Goal: Find specific page/section: Find specific page/section

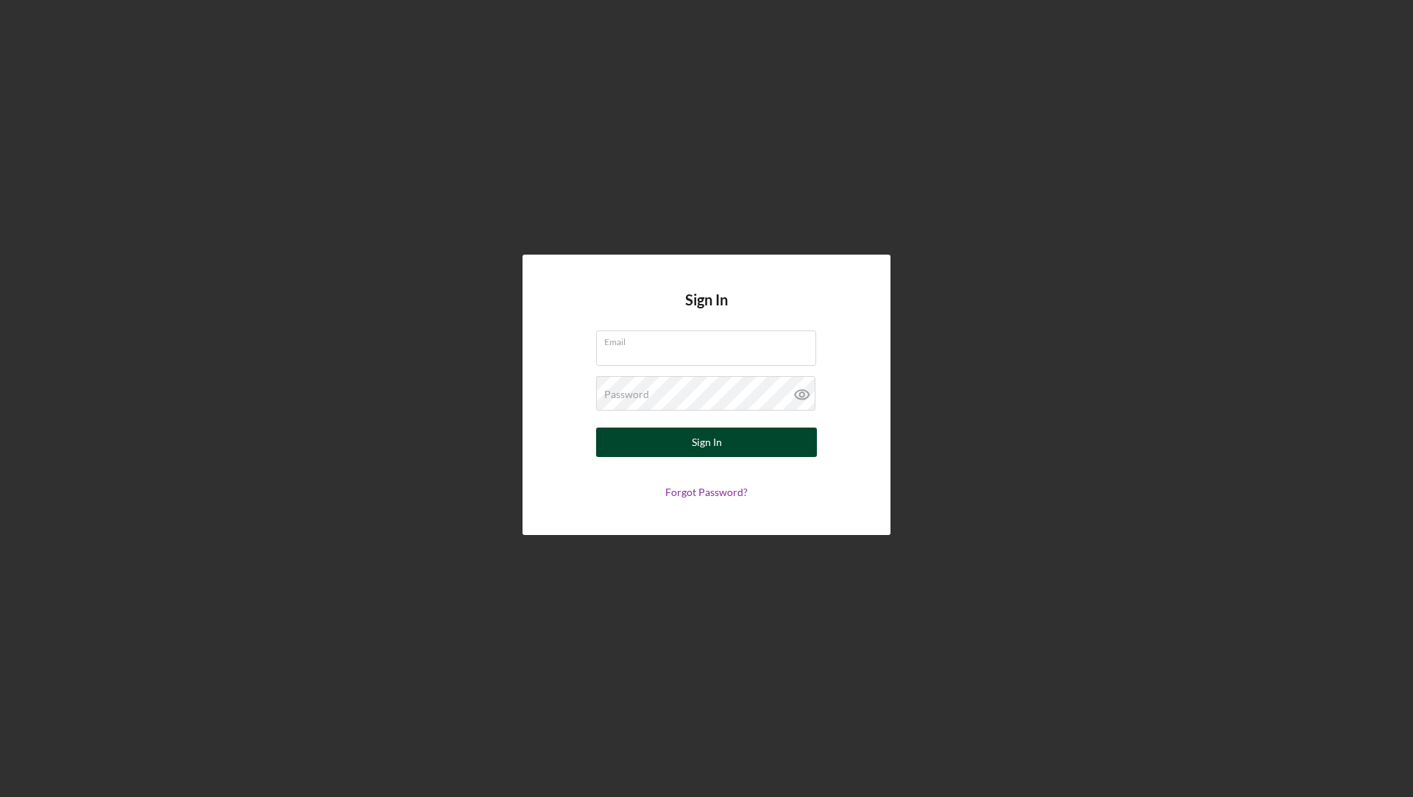
type input "[EMAIL_ADDRESS][DOMAIN_NAME]"
click at [672, 429] on button "Sign In" at bounding box center [706, 442] width 221 height 29
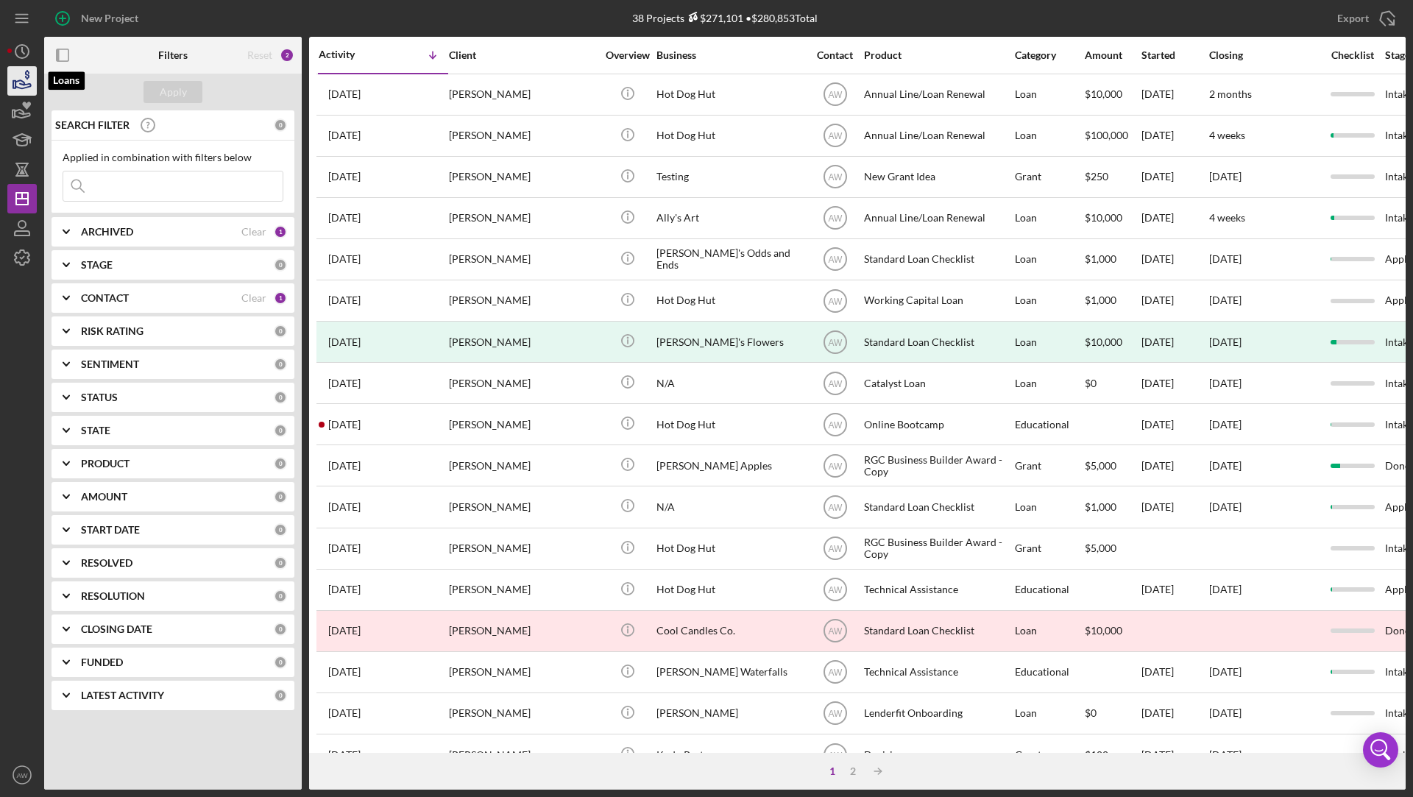
click at [18, 87] on icon "button" at bounding box center [22, 84] width 15 height 8
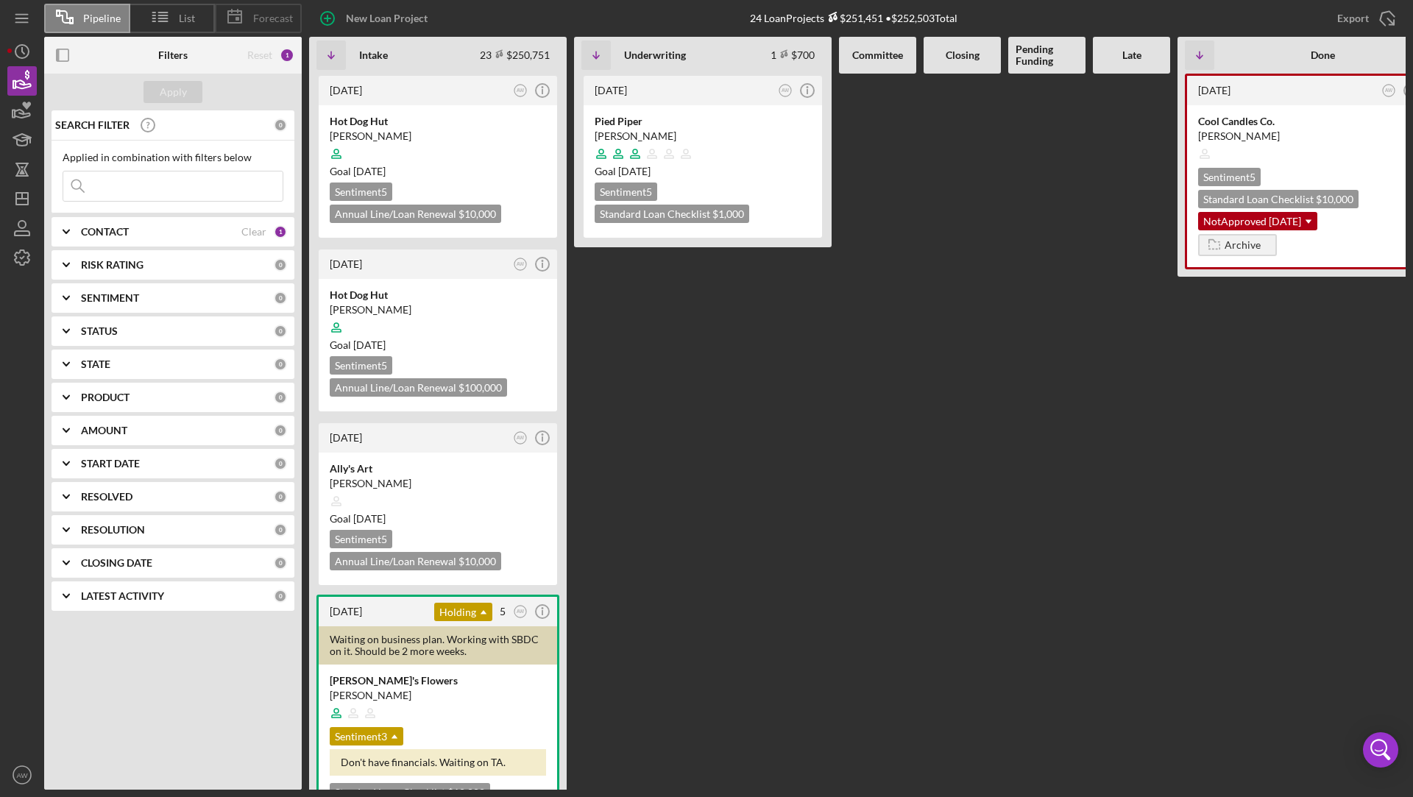
click at [269, 21] on span "Forecast" at bounding box center [273, 19] width 40 height 12
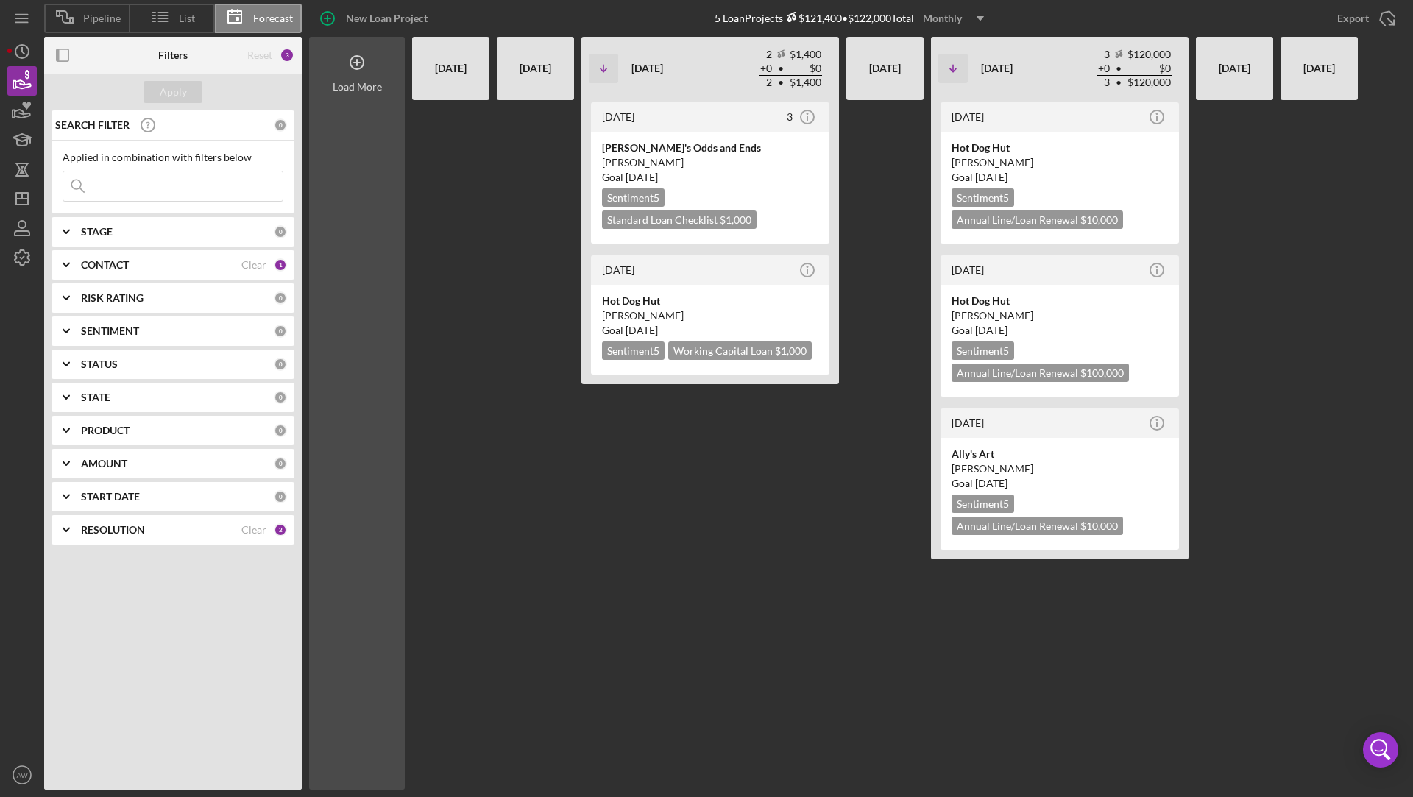
click at [375, 84] on div "Load More" at bounding box center [357, 87] width 49 height 12
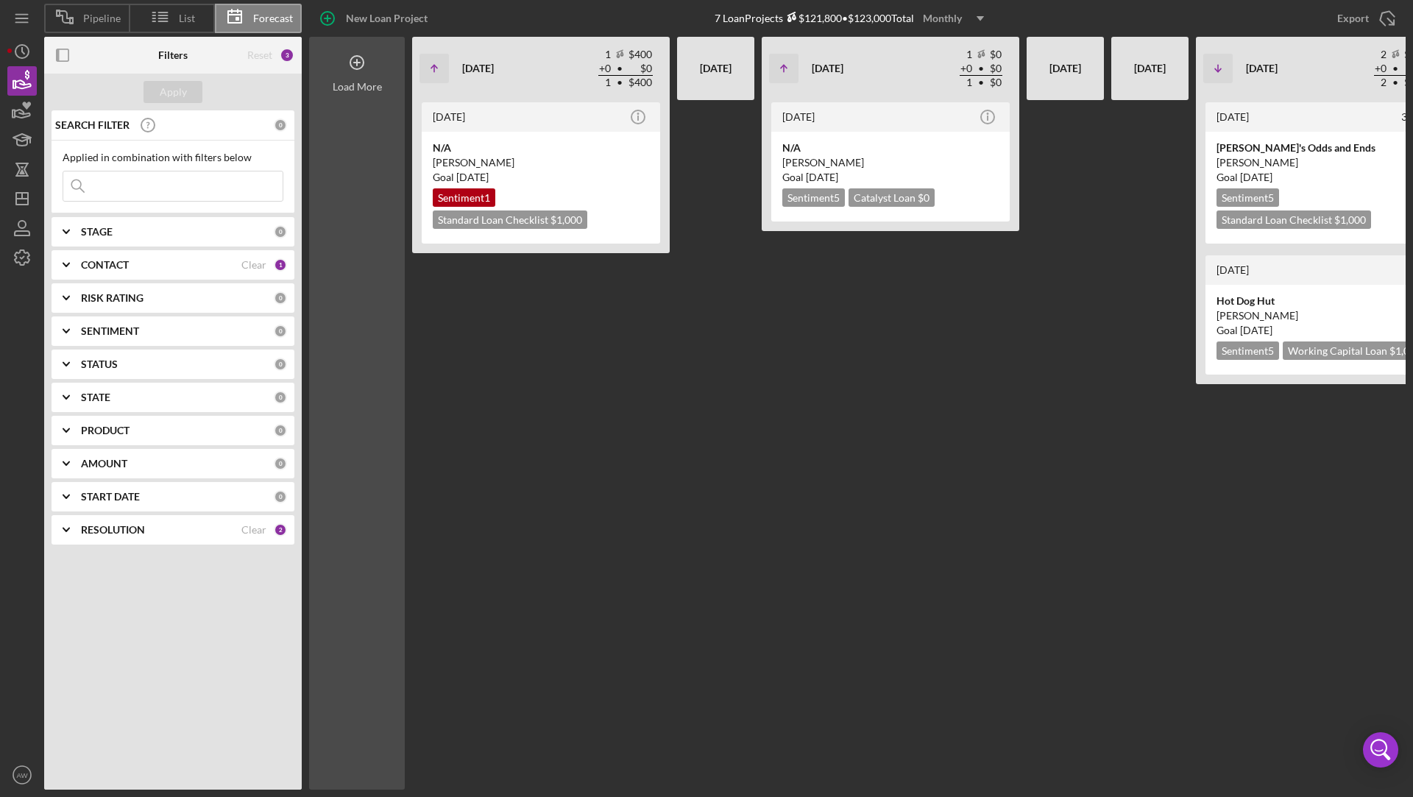
click at [375, 84] on div "Load More" at bounding box center [357, 87] width 49 height 12
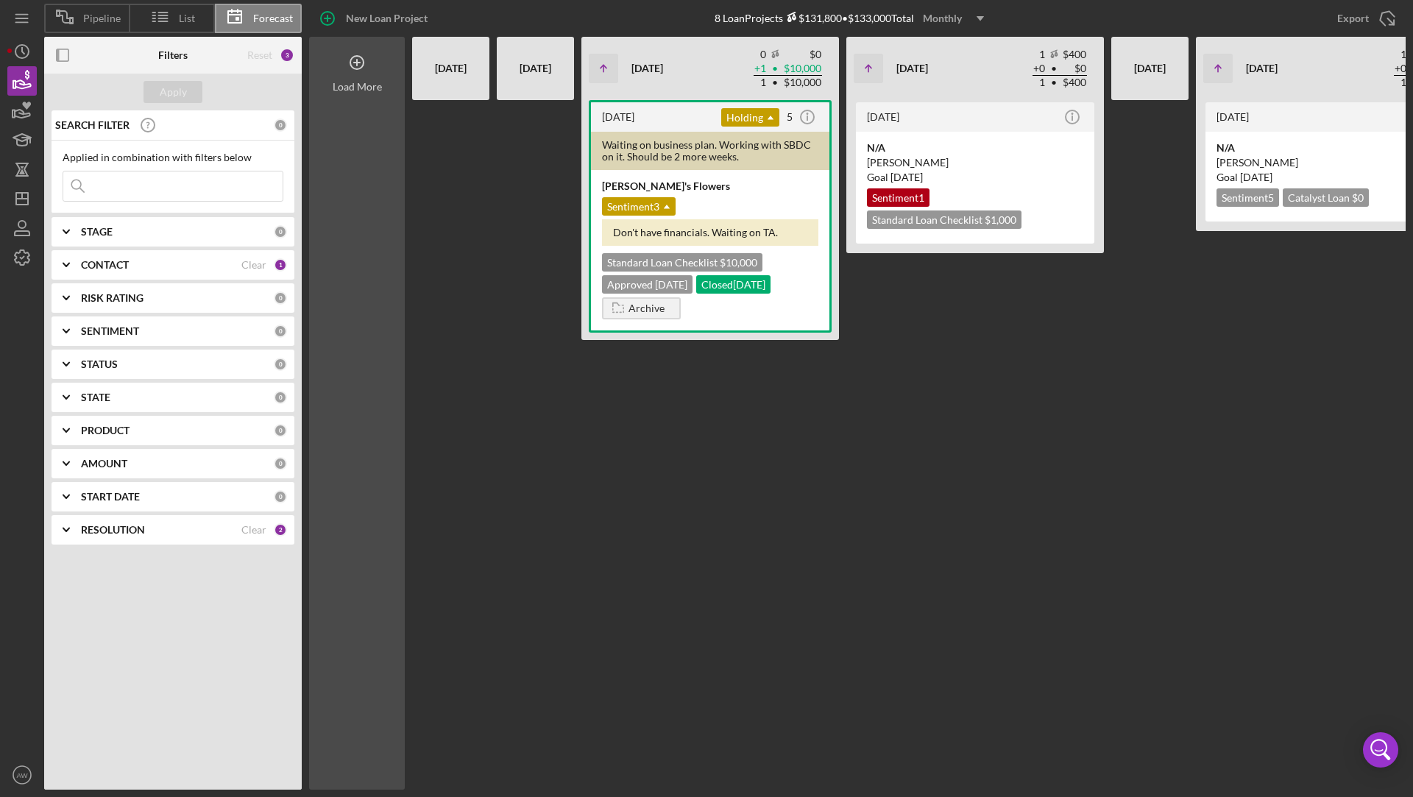
click at [375, 84] on div "Load More" at bounding box center [357, 87] width 49 height 12
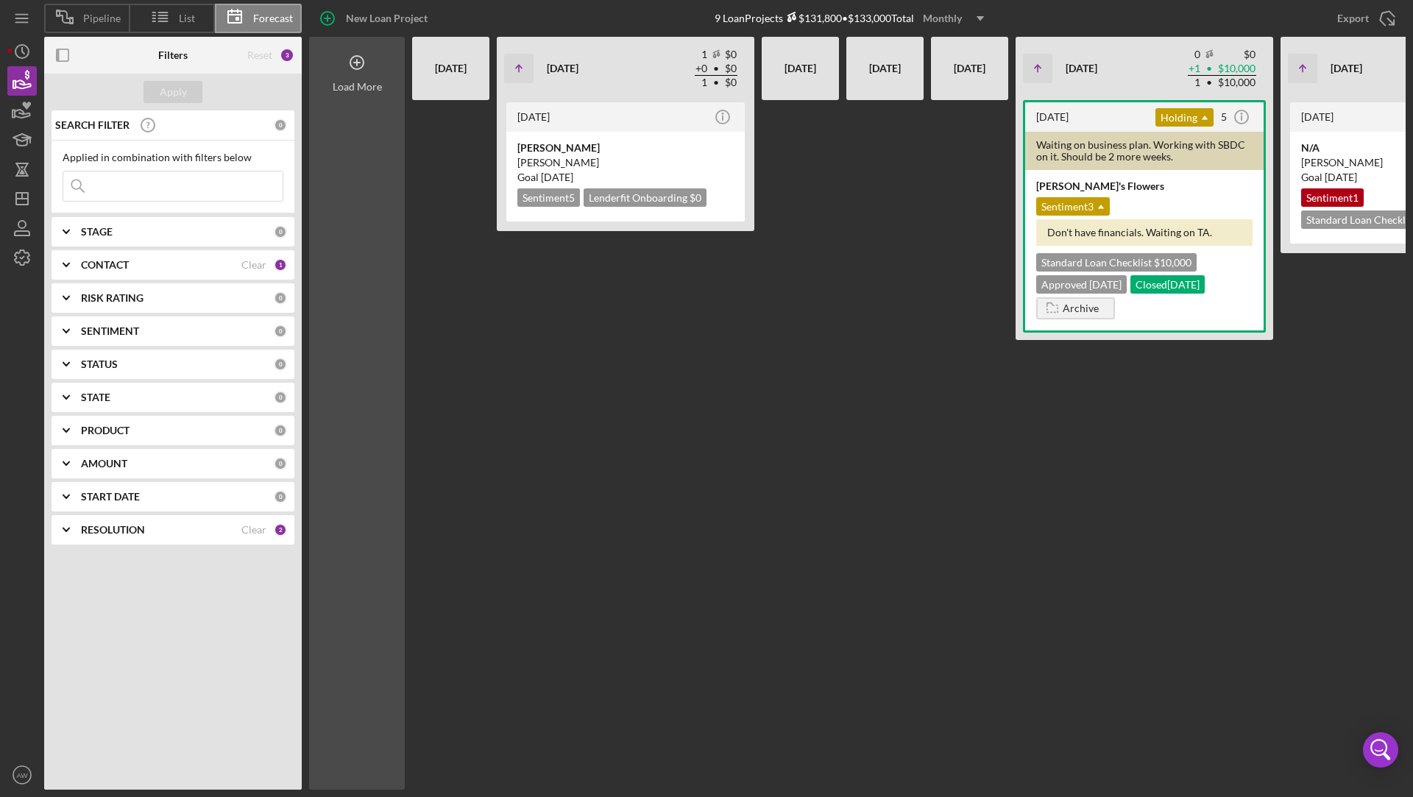
click at [375, 84] on div "Load More" at bounding box center [357, 87] width 49 height 12
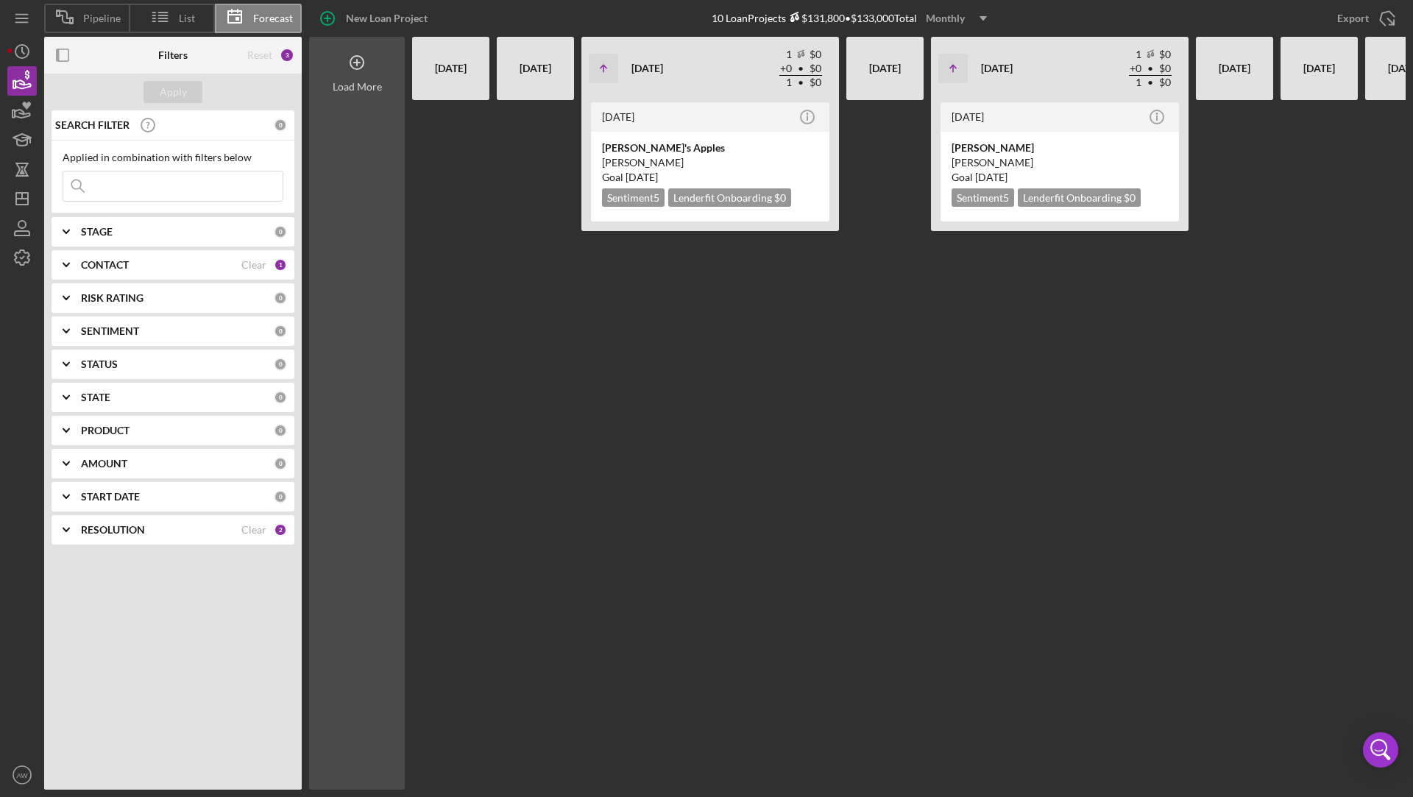
click at [375, 84] on div "Load More" at bounding box center [357, 87] width 49 height 12
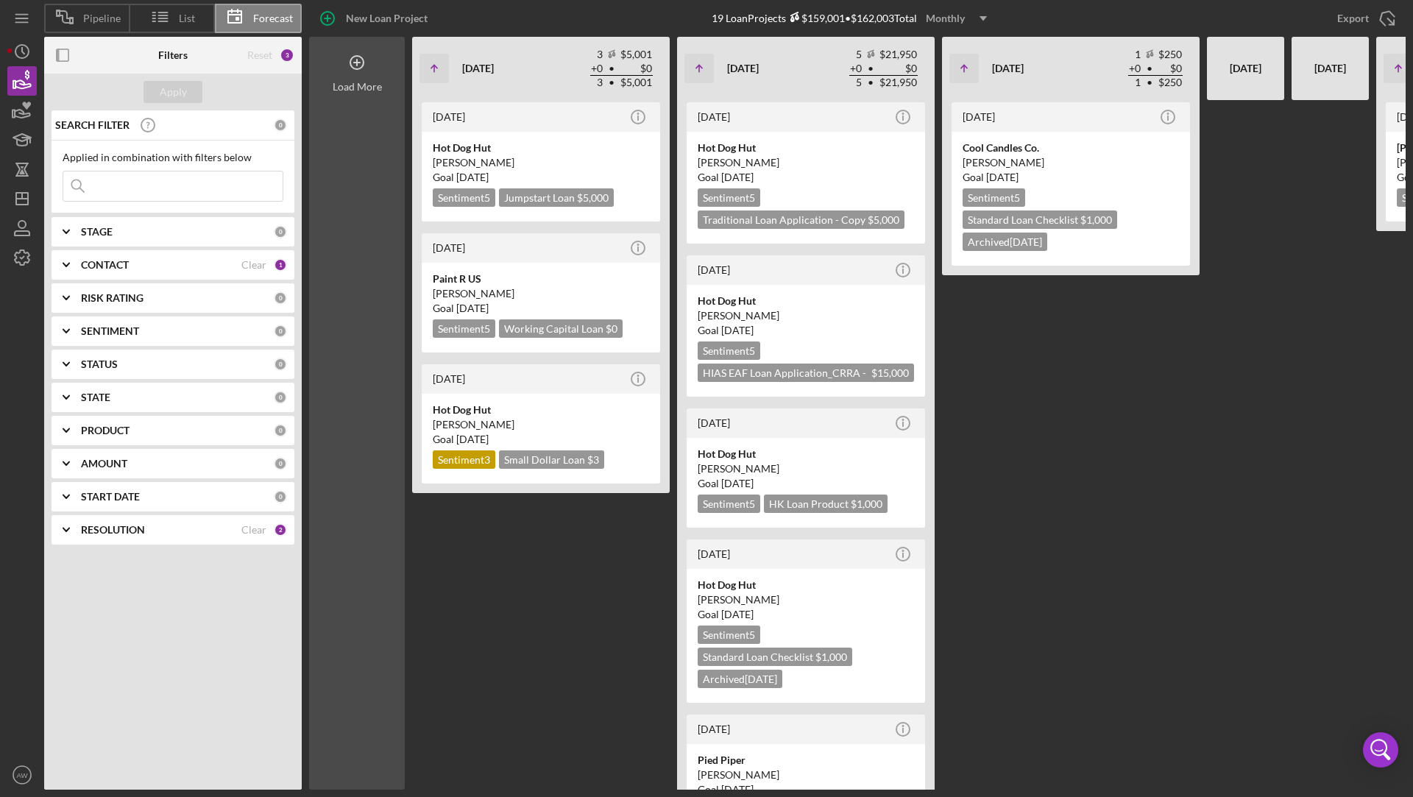
click at [375, 84] on div "Load More" at bounding box center [357, 87] width 49 height 12
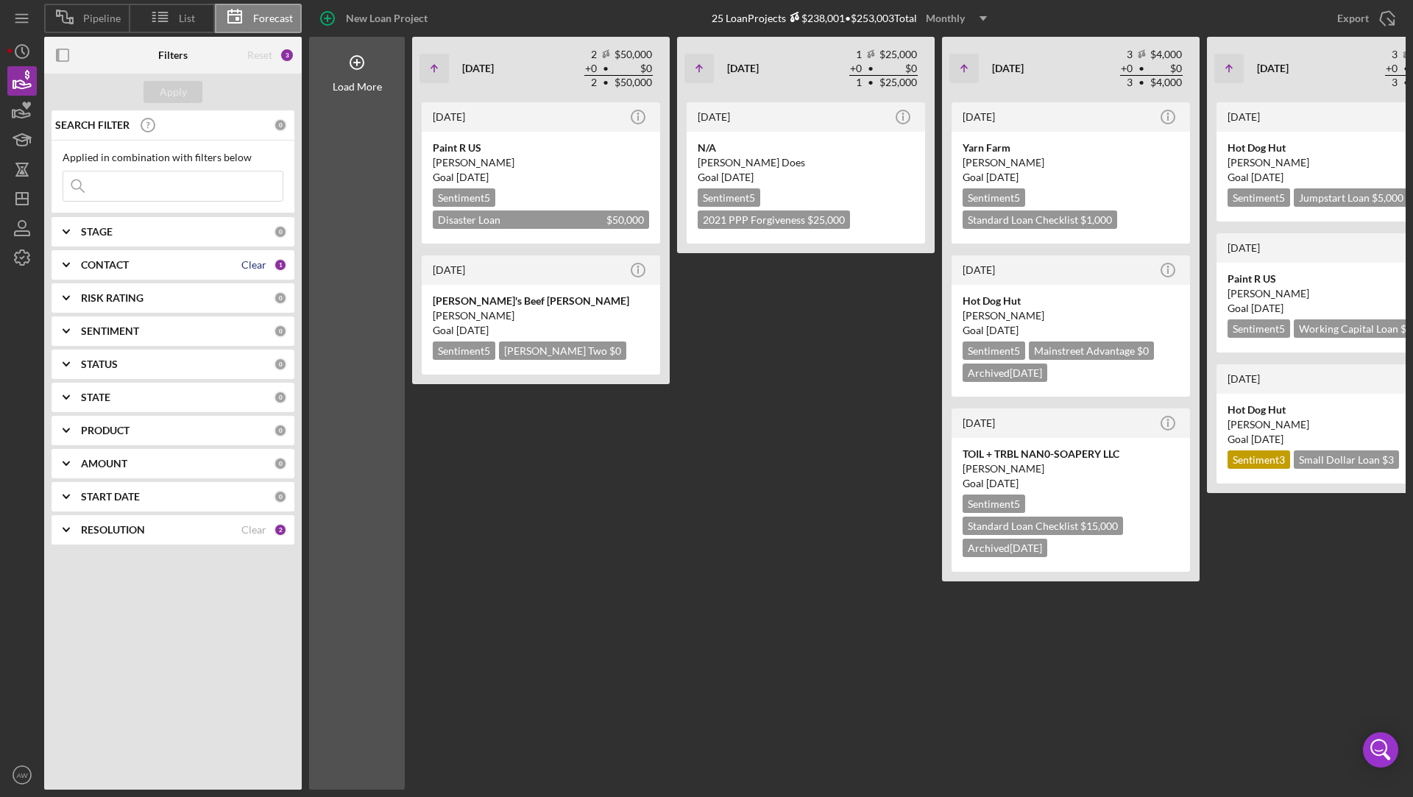
click at [256, 259] on div "Clear" at bounding box center [253, 265] width 25 height 12
click at [169, 95] on div "Apply" at bounding box center [173, 92] width 27 height 22
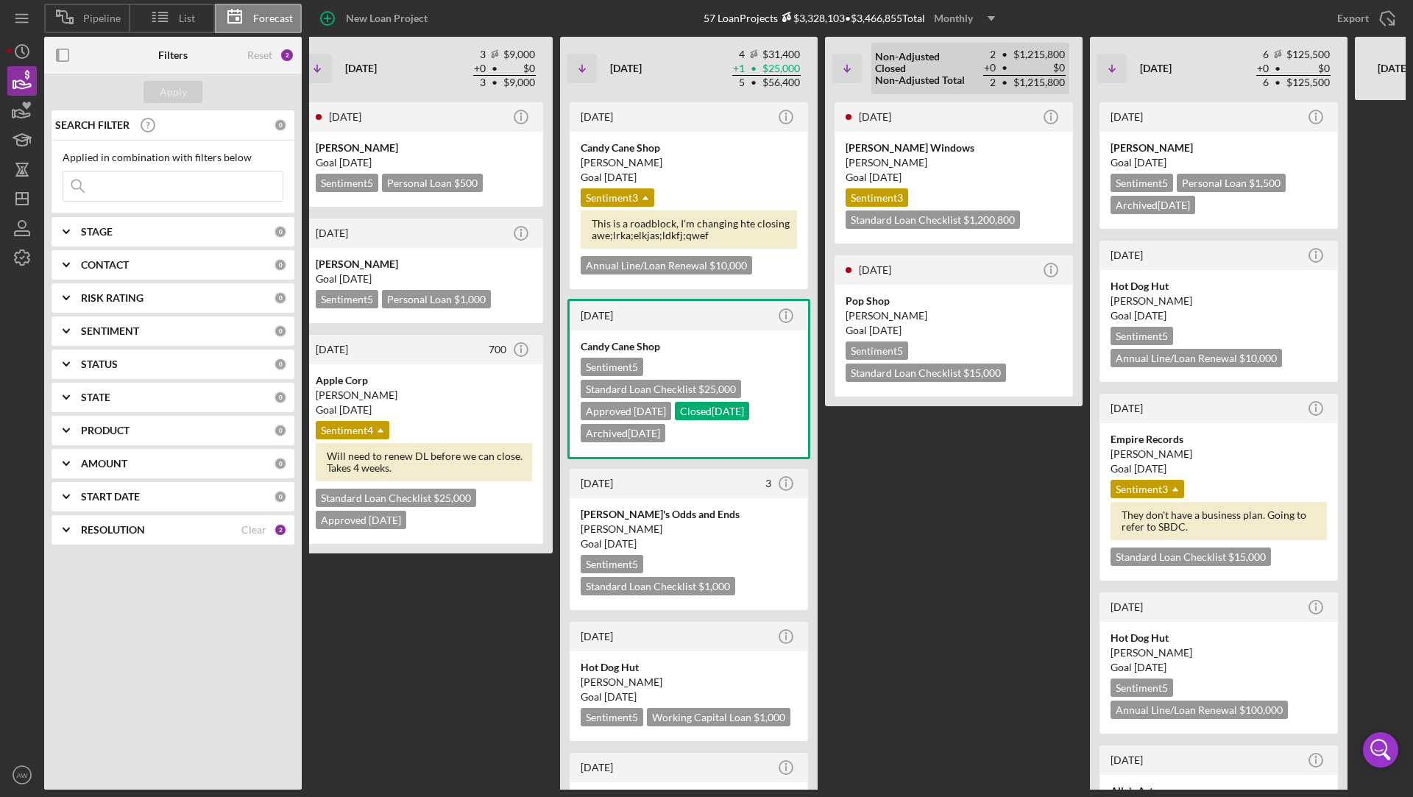
scroll to position [0, 4068]
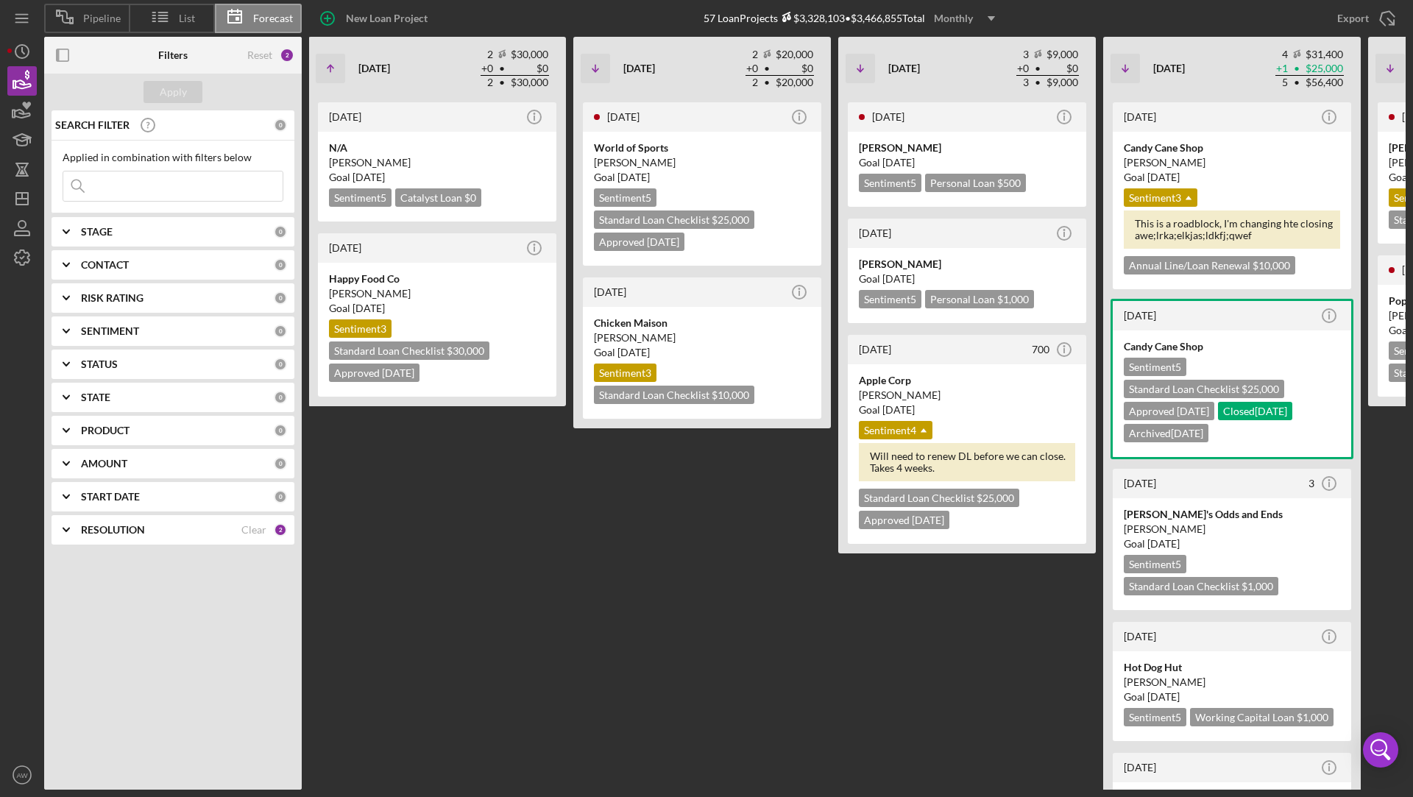
click at [975, 10] on icon "Icon/Dropdown Arrow" at bounding box center [991, 18] width 37 height 37
click at [961, 82] on div "Quarterly" at bounding box center [968, 83] width 60 height 30
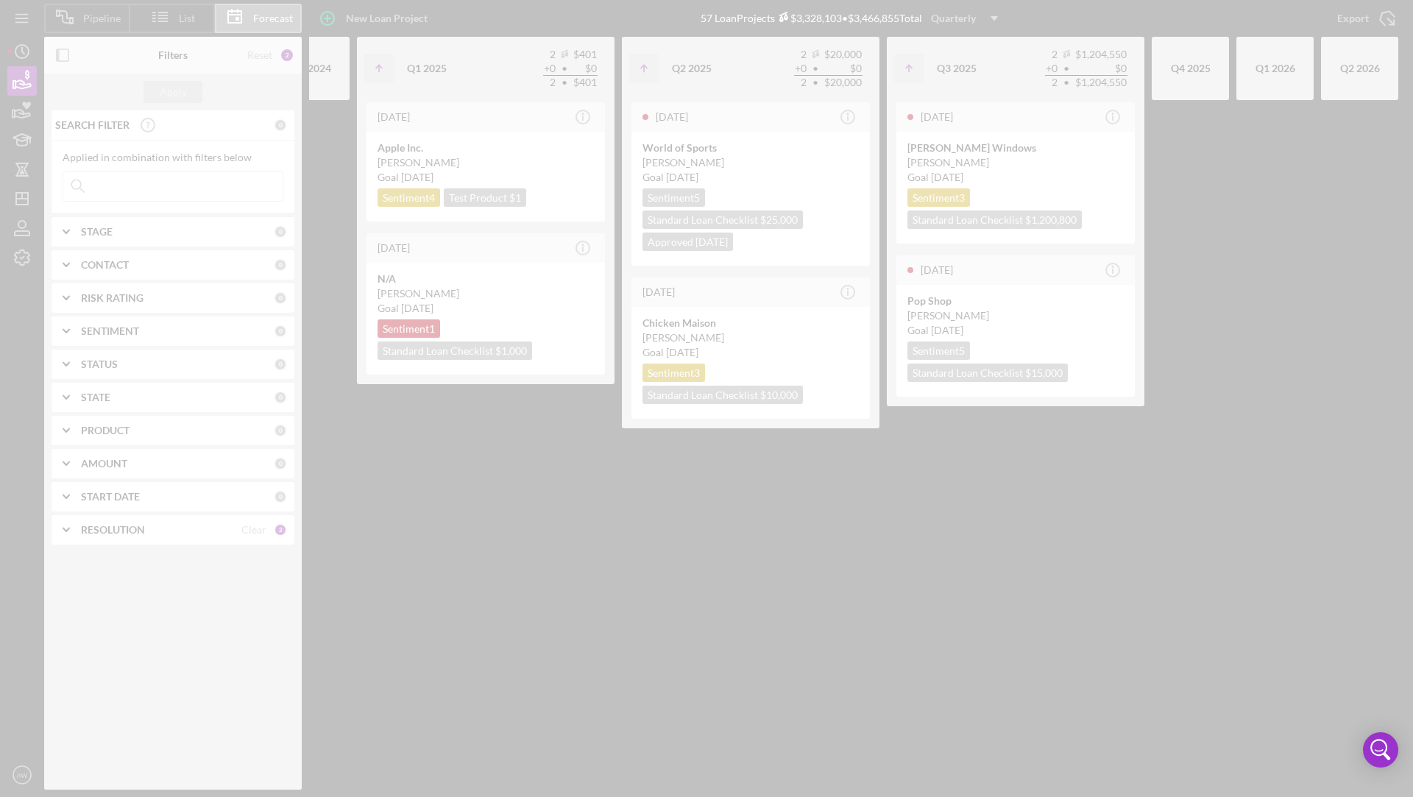
scroll to position [0, 140]
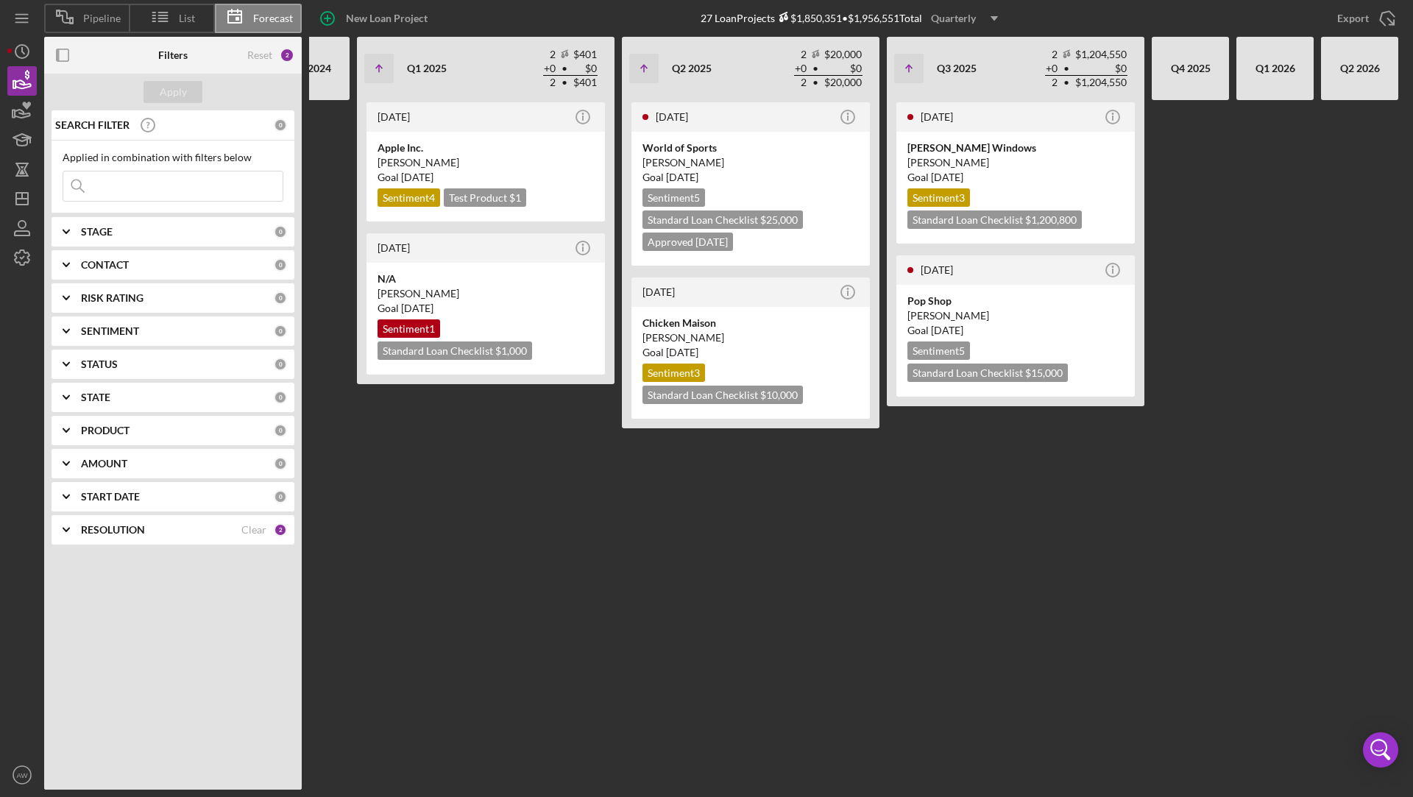
click at [985, 10] on icon "Icon/Dropdown Arrow" at bounding box center [994, 18] width 37 height 37
click at [962, 105] on div "Yearly" at bounding box center [968, 113] width 60 height 29
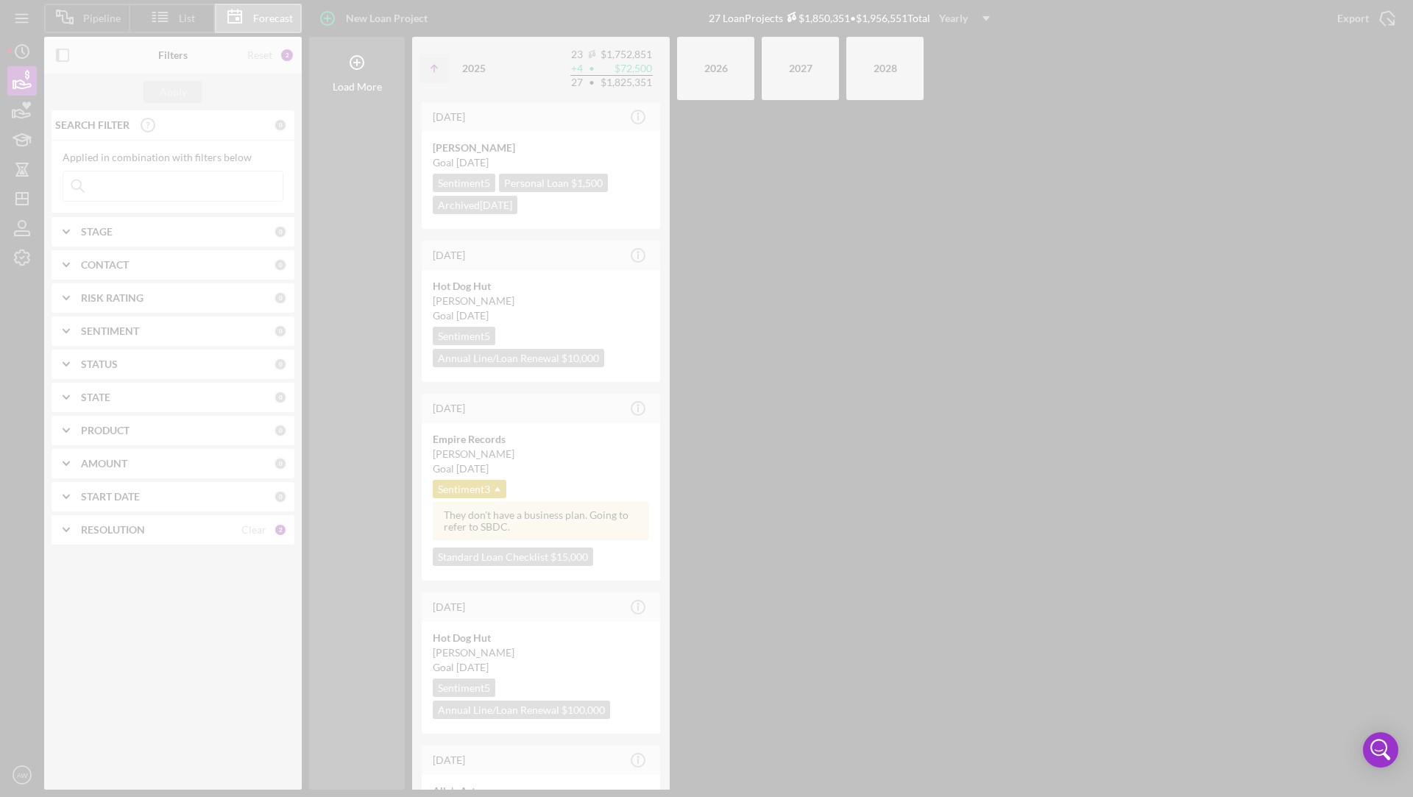
scroll to position [0, 0]
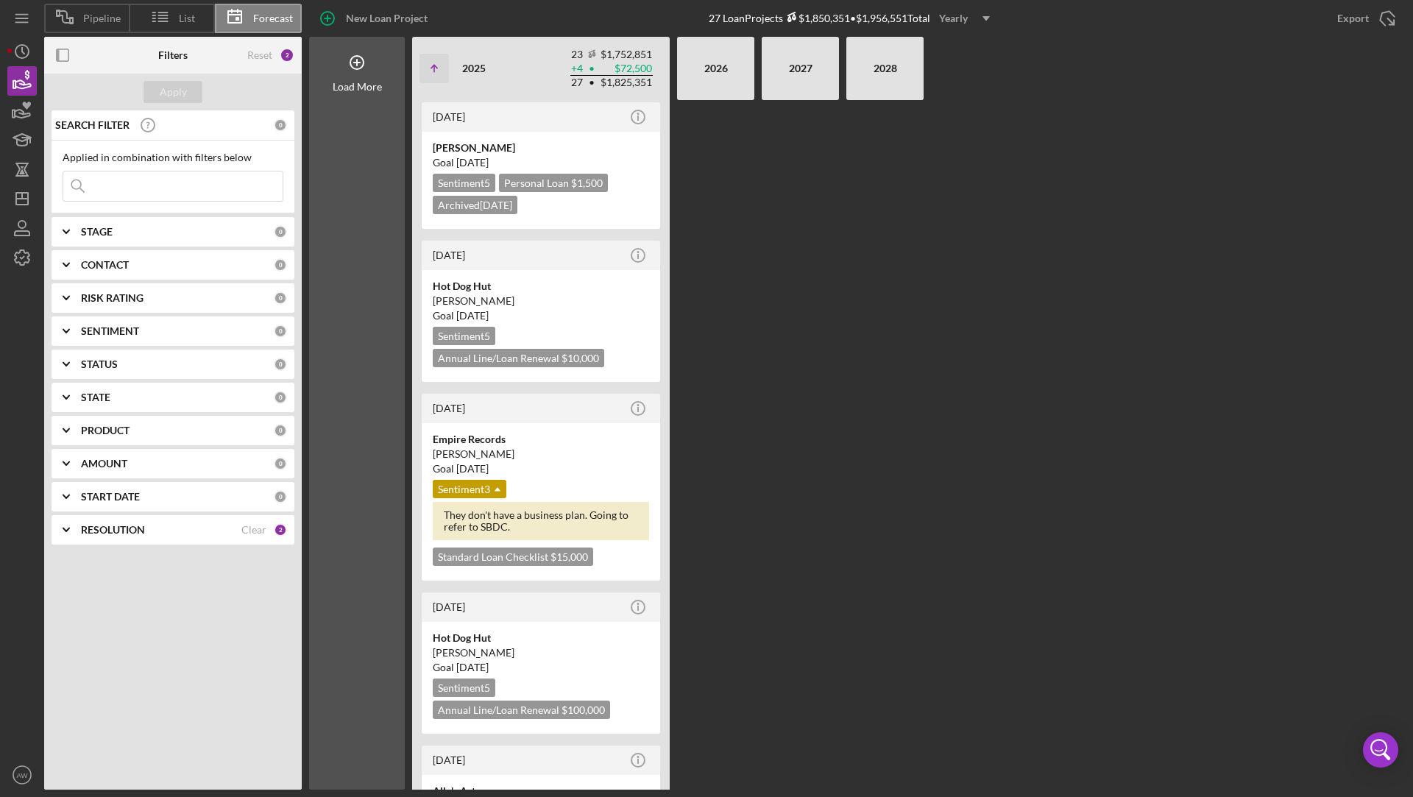
click at [976, 18] on icon "Icon/Dropdown Arrow" at bounding box center [986, 18] width 37 height 37
click at [975, 59] on div "Monthly" at bounding box center [968, 53] width 60 height 30
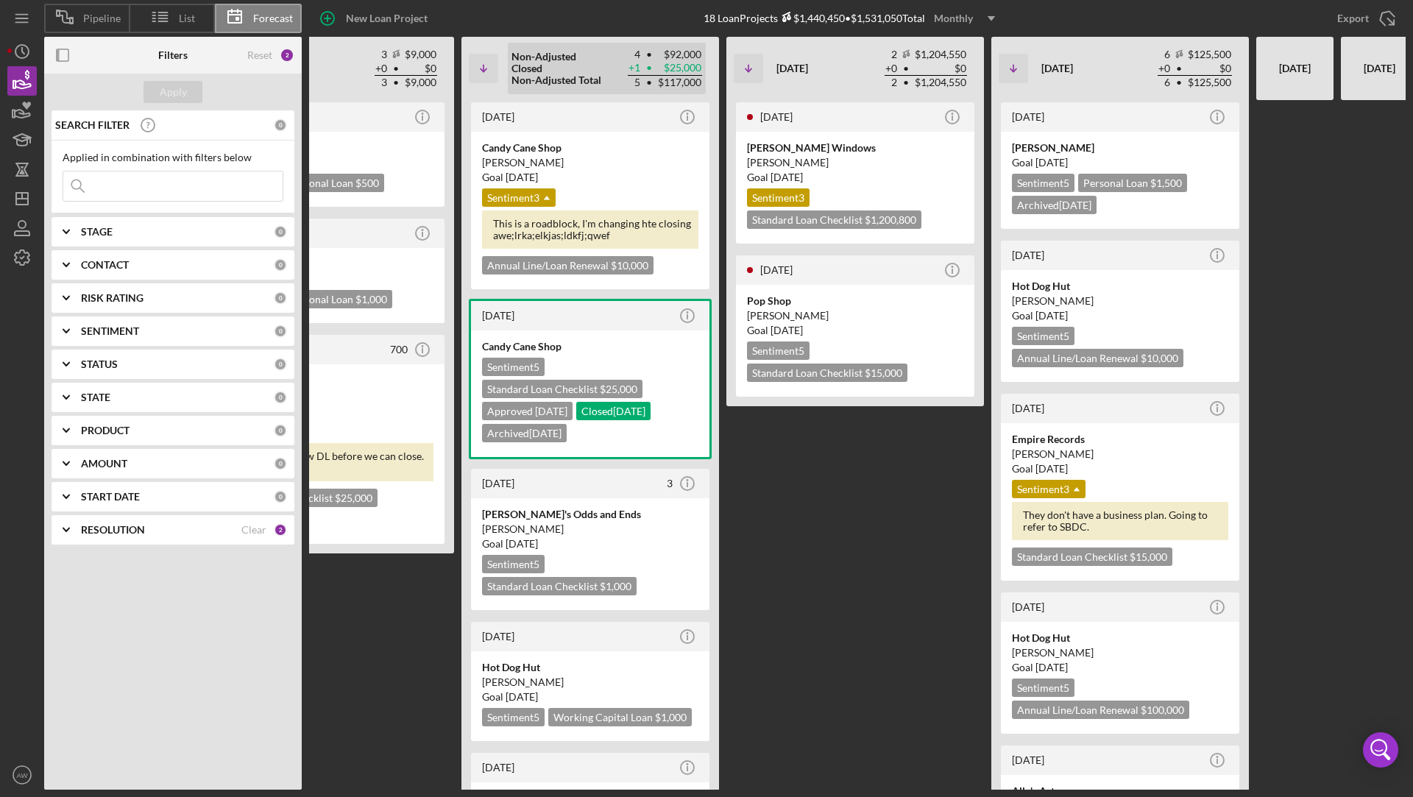
scroll to position [0, 501]
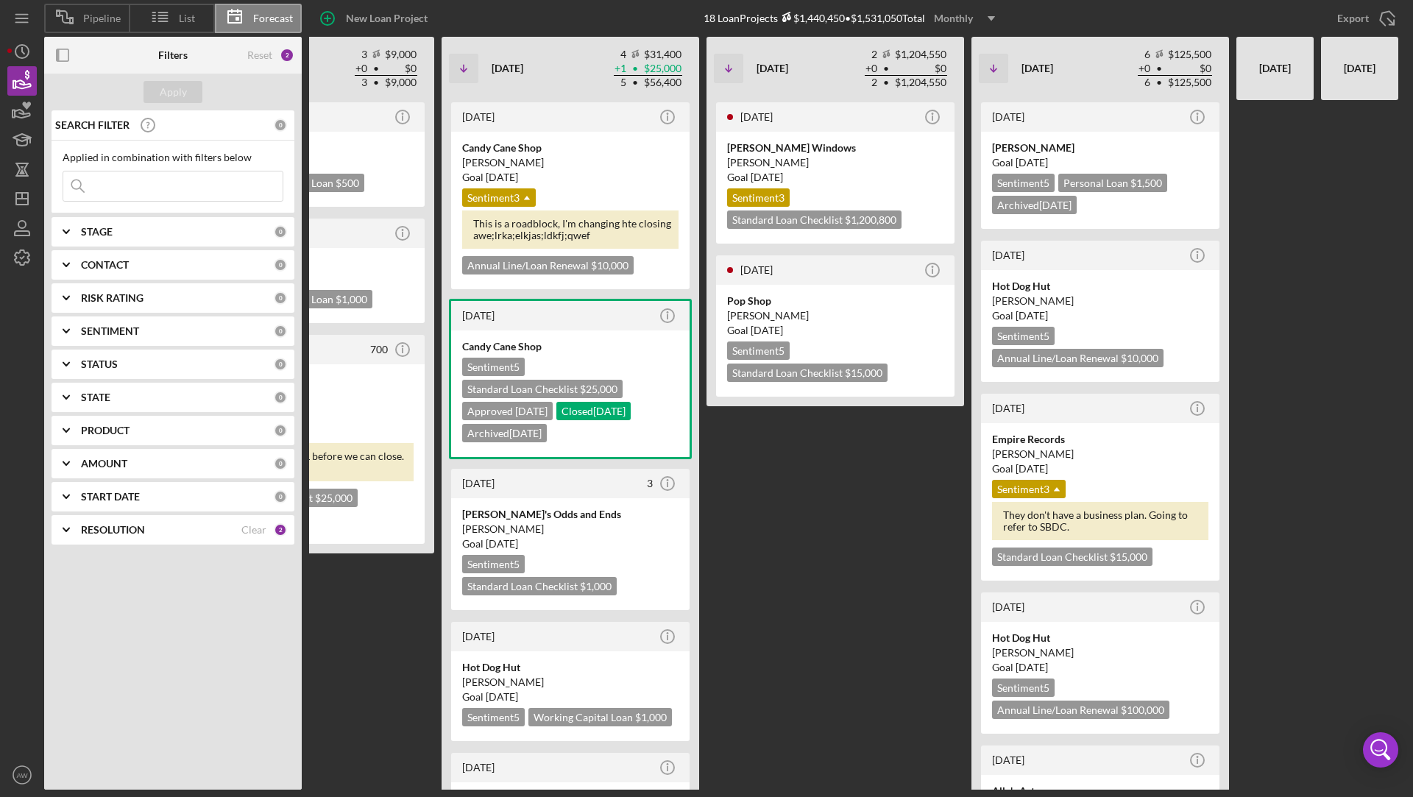
click at [979, 20] on icon "Icon/Dropdown Arrow" at bounding box center [991, 18] width 37 height 37
click at [967, 83] on div "Quarterly" at bounding box center [968, 83] width 60 height 30
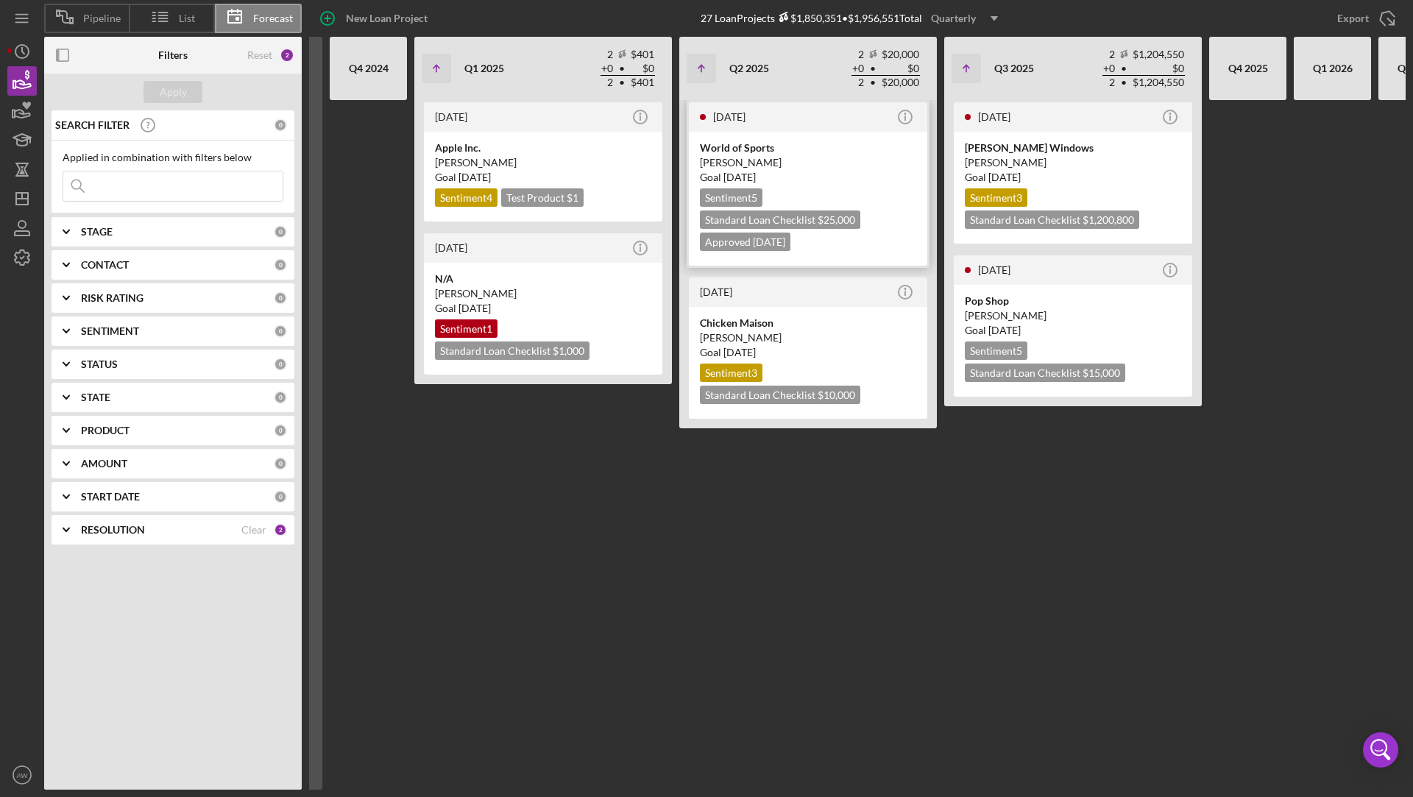
scroll to position [0, 140]
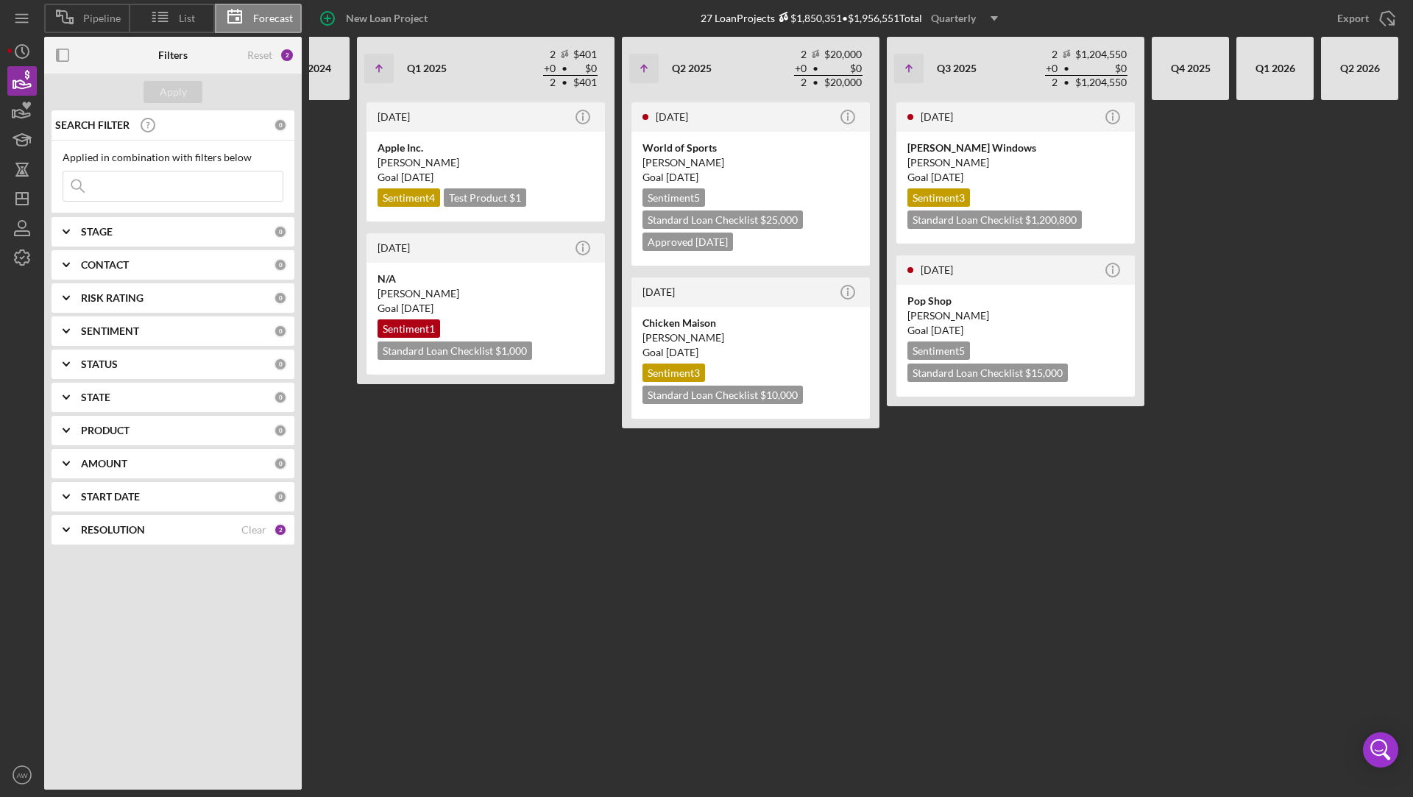
click at [967, 13] on div "Quarterly" at bounding box center [953, 18] width 45 height 22
click at [972, 57] on div "Monthly" at bounding box center [968, 53] width 60 height 30
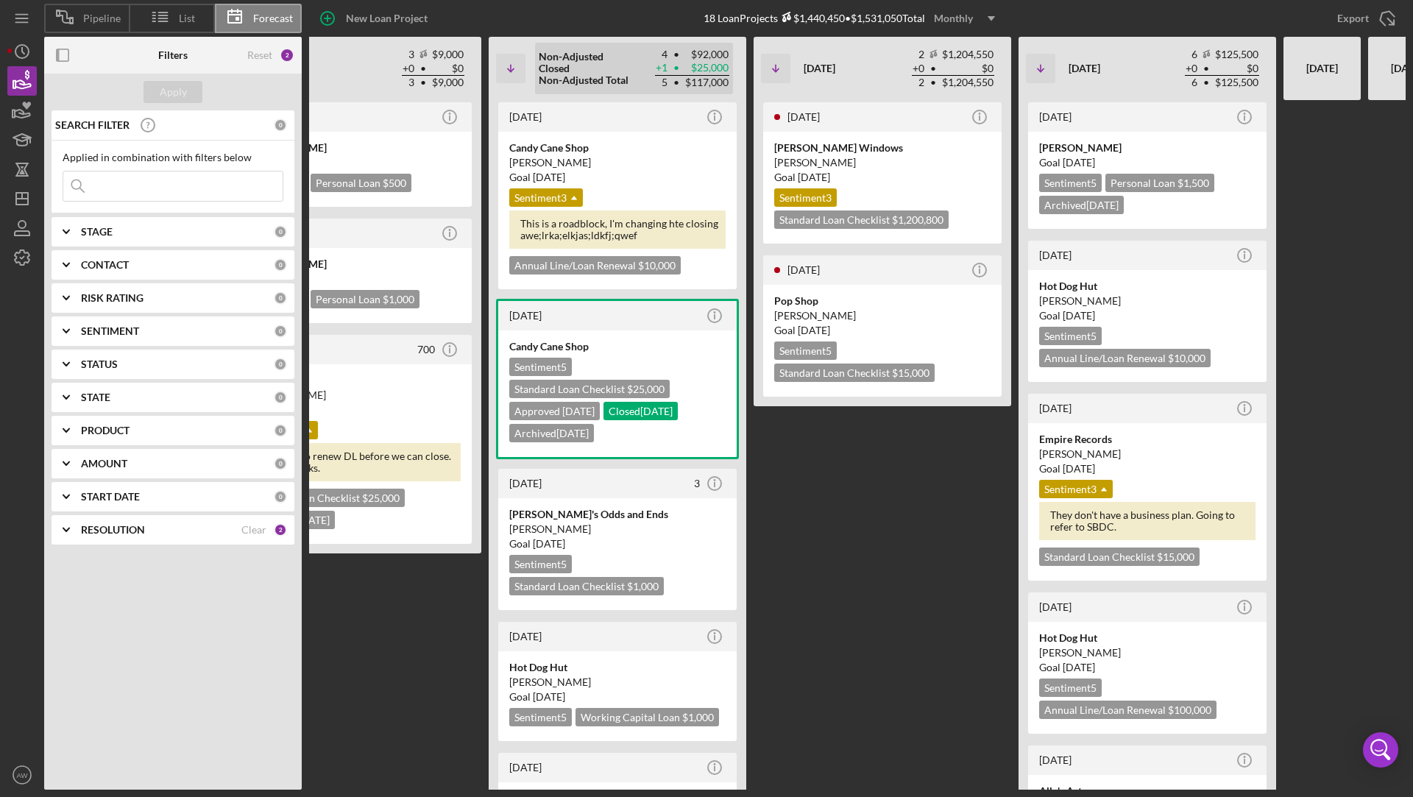
scroll to position [0, 501]
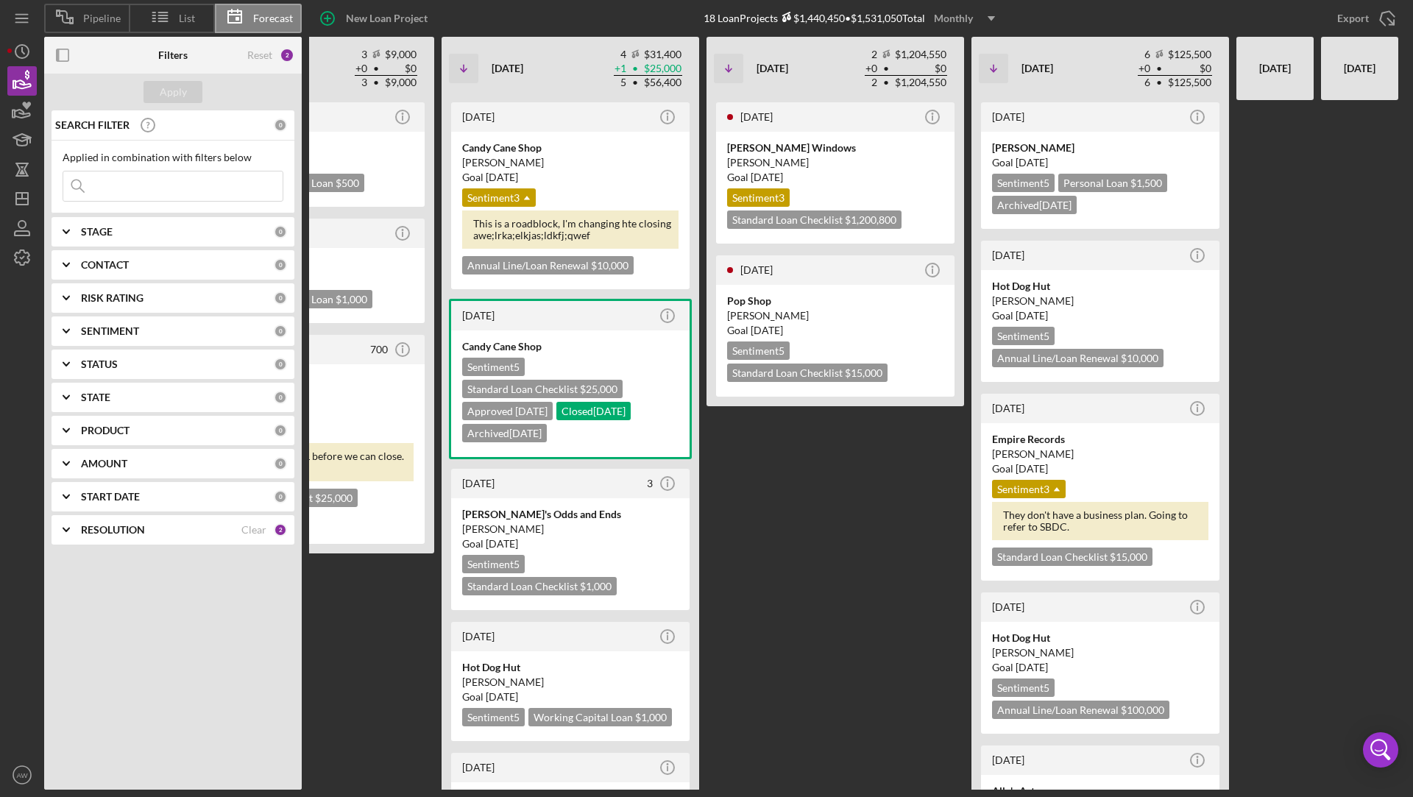
click at [972, 18] on div "Monthly" at bounding box center [953, 18] width 39 height 22
click at [964, 88] on div "Quarterly" at bounding box center [968, 83] width 60 height 30
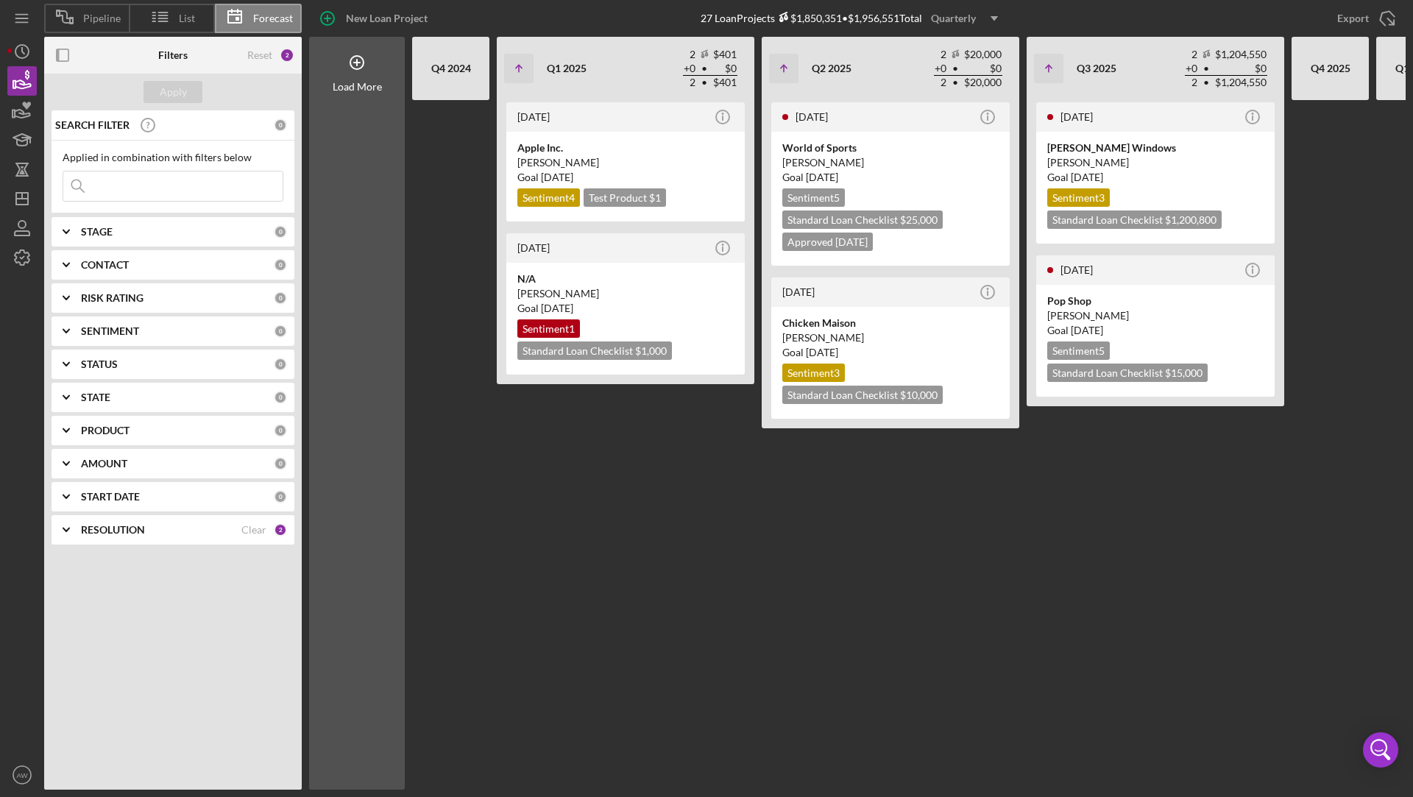
scroll to position [0, 140]
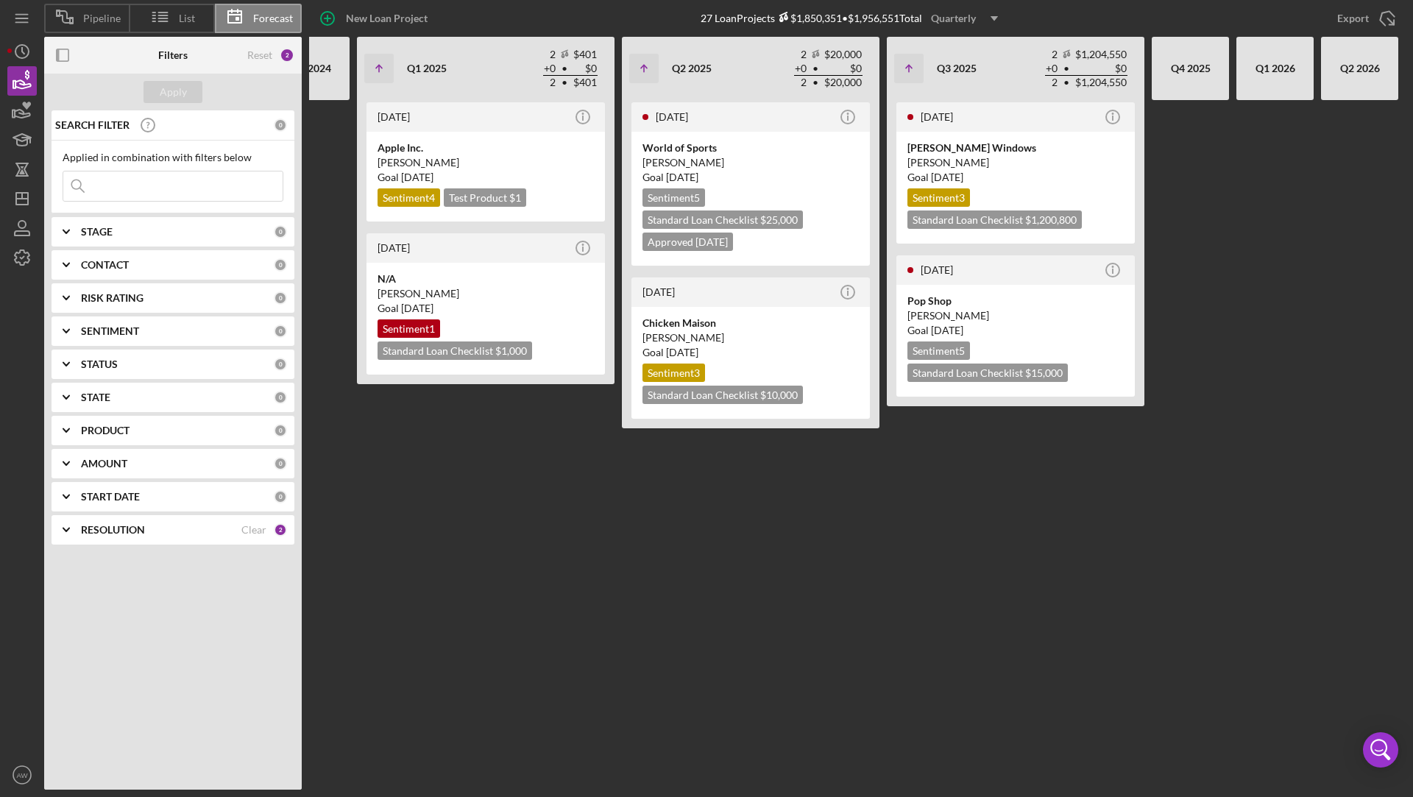
click at [970, 10] on div "Quarterly" at bounding box center [953, 18] width 45 height 22
click at [967, 50] on div "Monthly" at bounding box center [968, 53] width 60 height 30
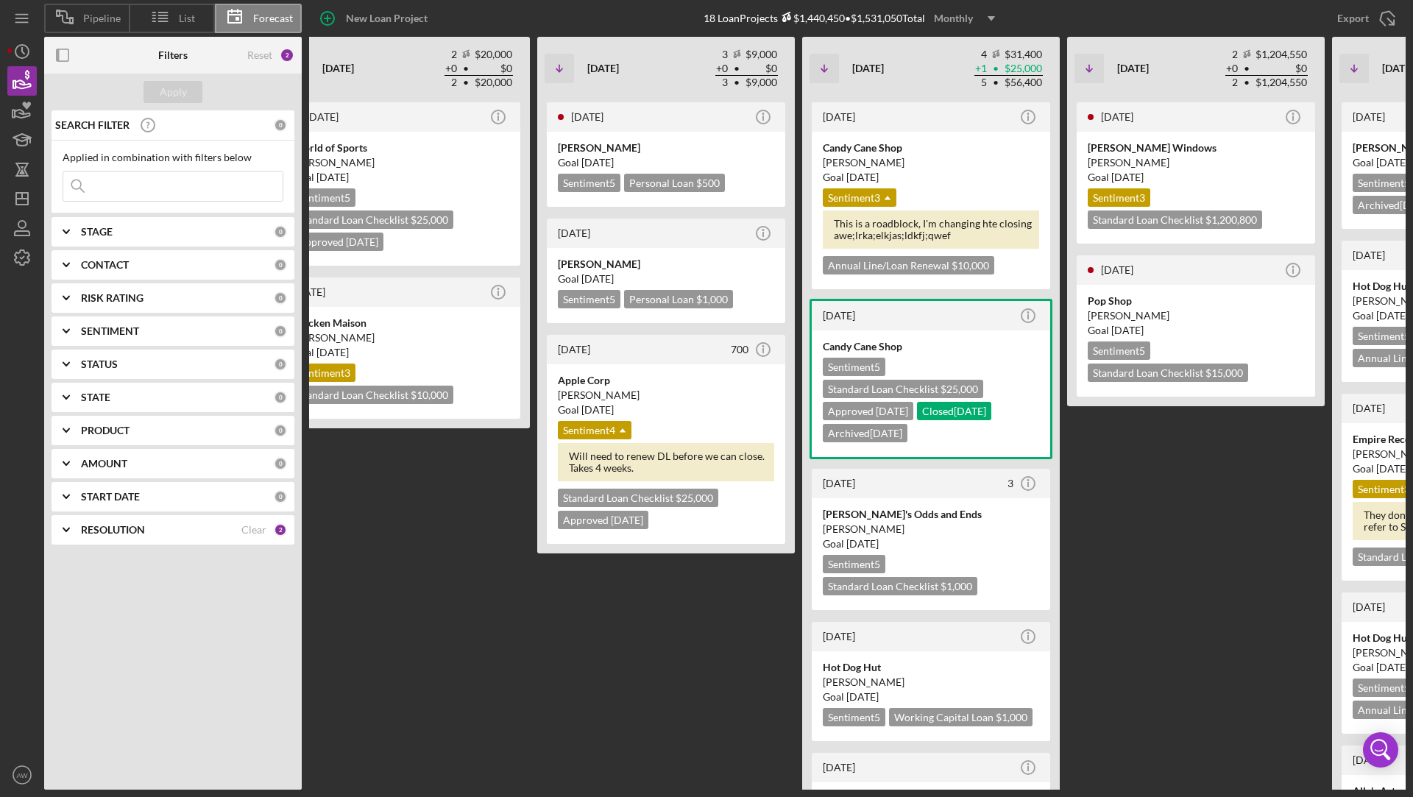
scroll to position [0, 501]
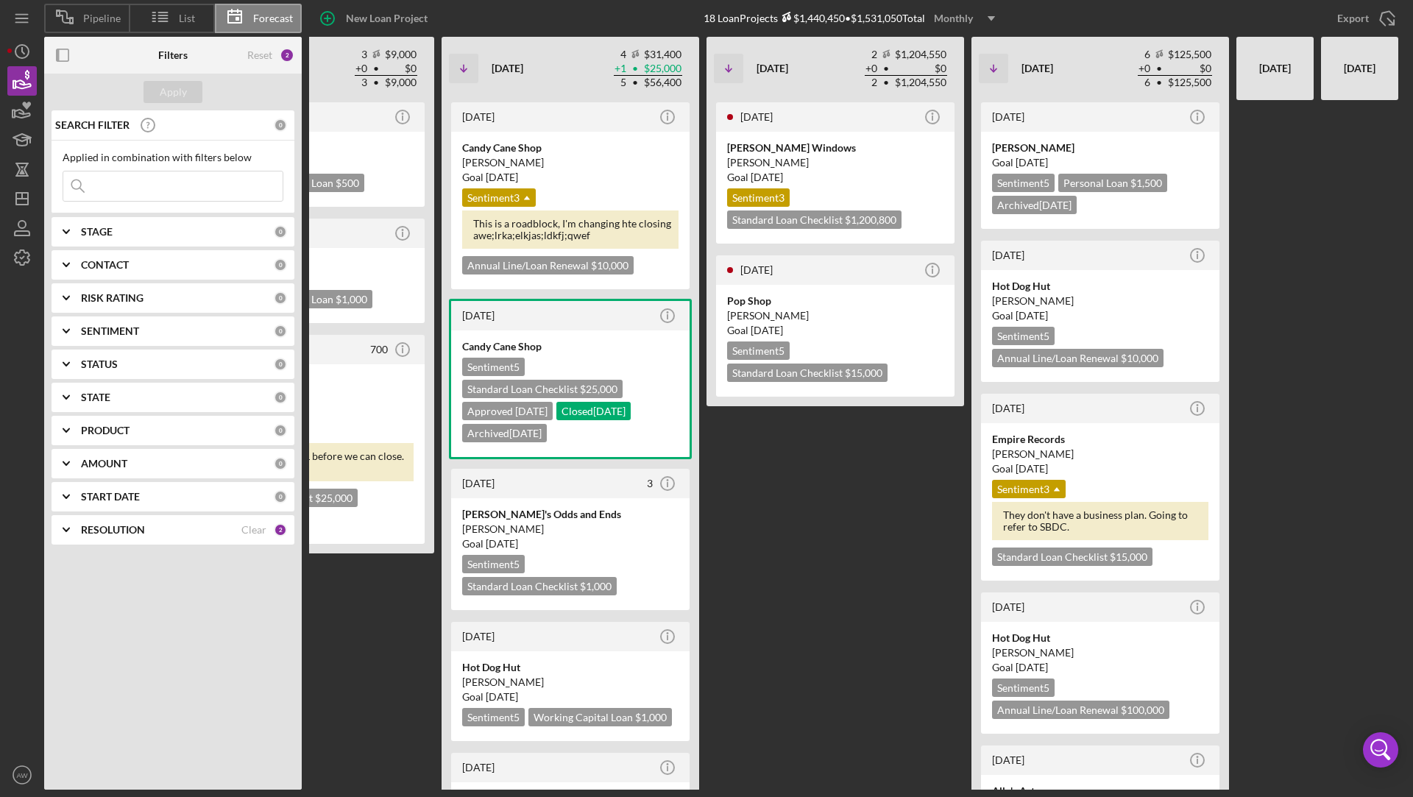
click at [961, 16] on div "Monthly" at bounding box center [953, 18] width 39 height 22
click at [972, 76] on div "Quarterly" at bounding box center [968, 83] width 60 height 30
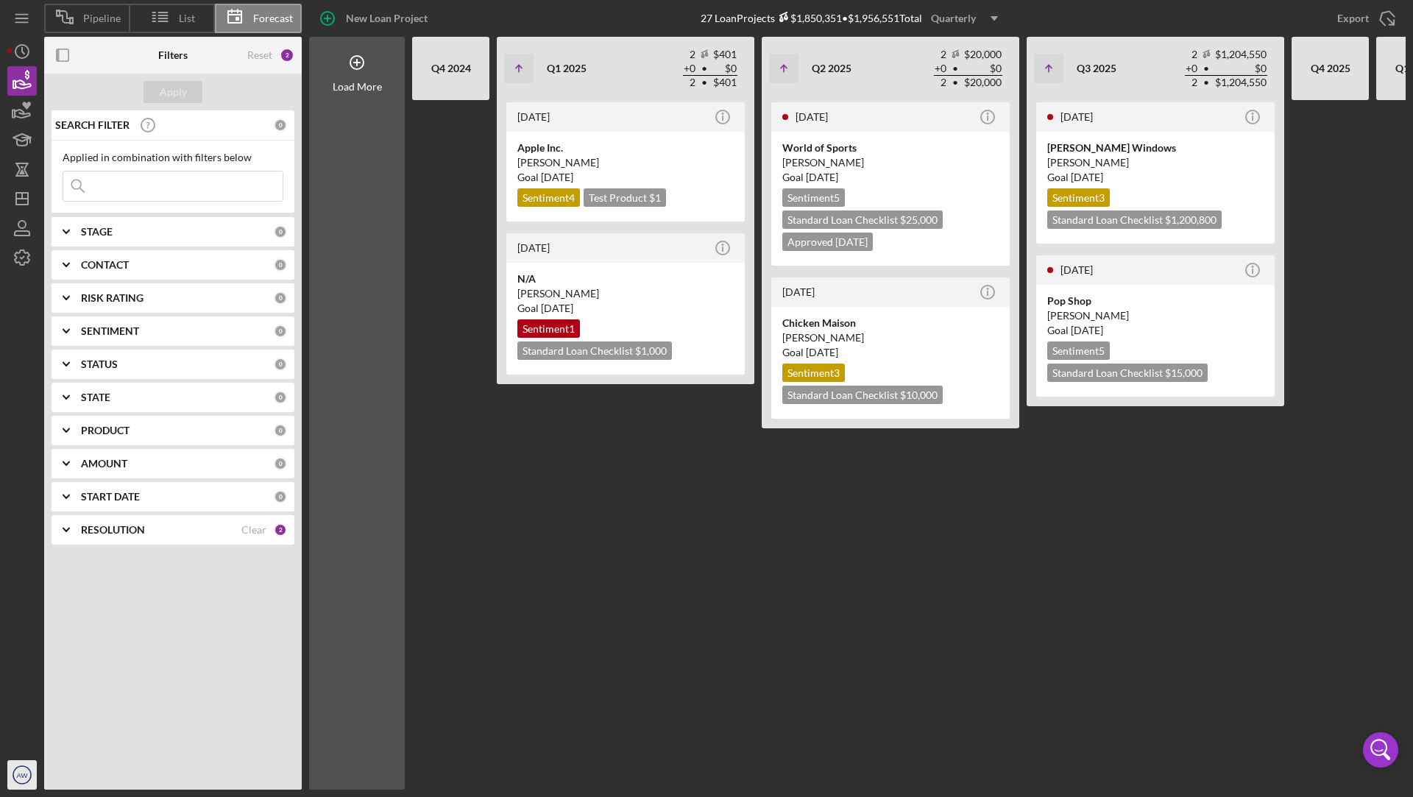
click at [15, 771] on icon "AW" at bounding box center [21, 775] width 29 height 37
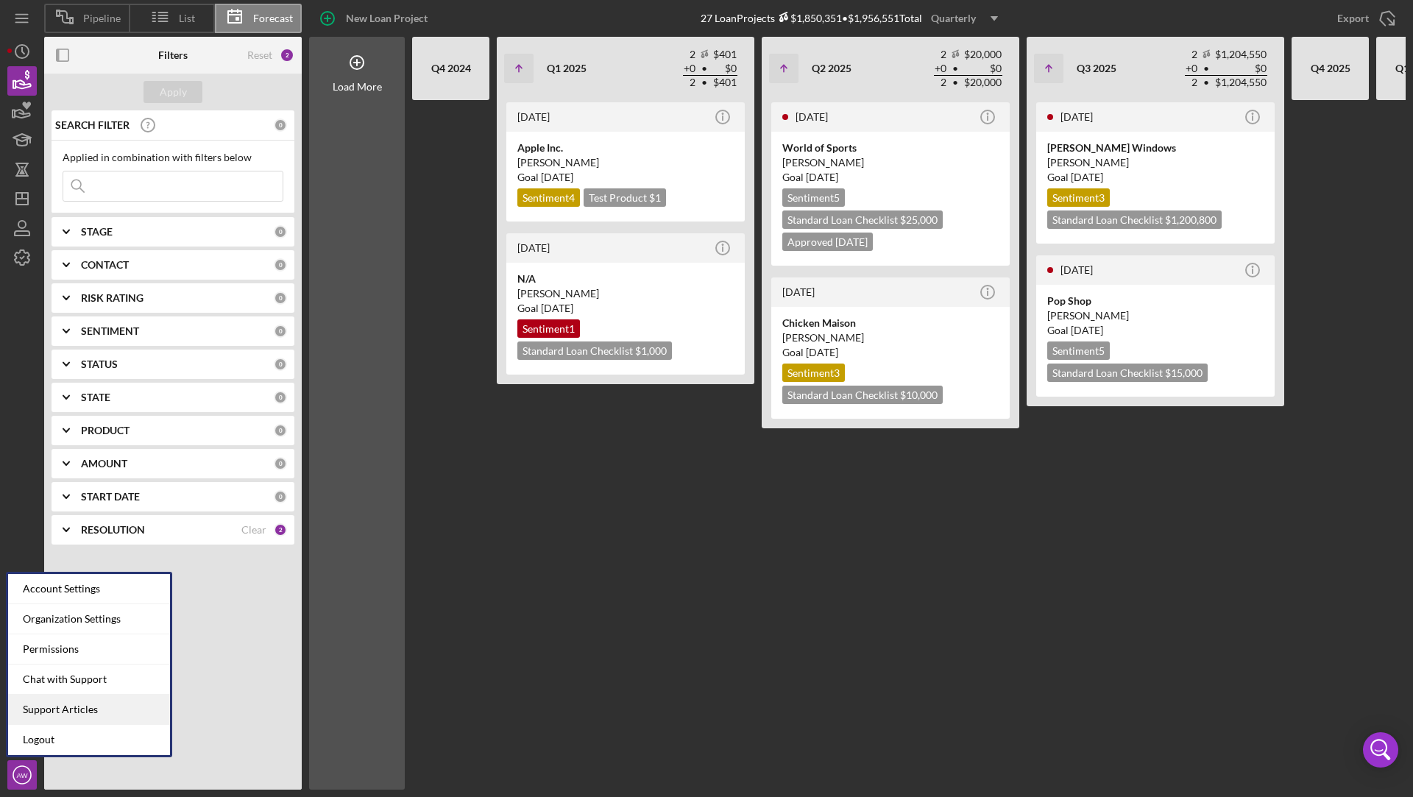
click at [39, 713] on link "Support Articles" at bounding box center [89, 710] width 162 height 30
